Goal: Transaction & Acquisition: Purchase product/service

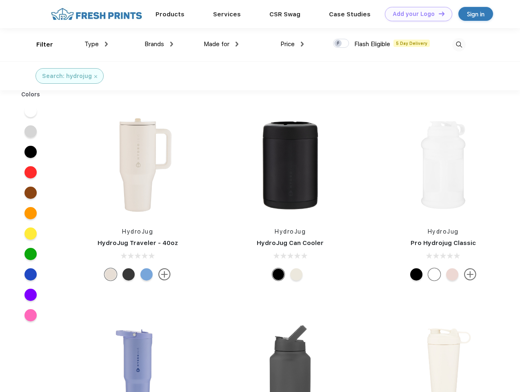
scroll to position [0, 0]
click at [416, 14] on link "Add your Logo Design Tool" at bounding box center [418, 14] width 67 height 14
click at [0, 0] on div "Design Tool" at bounding box center [0, 0] width 0 height 0
click at [438, 13] on link "Add your Logo Design Tool" at bounding box center [418, 14] width 67 height 14
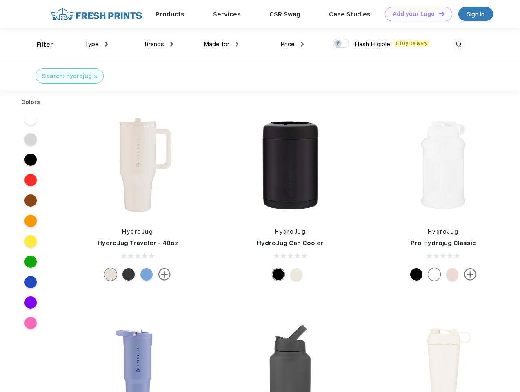
click at [39, 44] on div "Filter" at bounding box center [44, 44] width 17 height 9
click at [96, 44] on span "Type" at bounding box center [91, 43] width 14 height 7
click at [159, 44] on span "Brands" at bounding box center [154, 43] width 20 height 7
click at [221, 44] on span "Made for" at bounding box center [217, 43] width 26 height 7
click at [292, 44] on span "Price" at bounding box center [287, 43] width 14 height 7
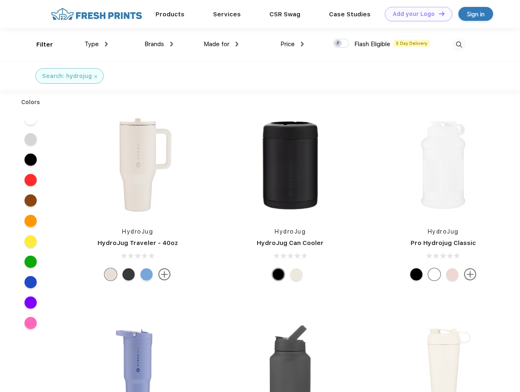
click at [341, 44] on div at bounding box center [341, 43] width 16 height 9
click at [338, 44] on input "checkbox" at bounding box center [335, 40] width 5 height 5
click at [459, 44] on img at bounding box center [458, 44] width 13 height 13
